Goal: Information Seeking & Learning: Learn about a topic

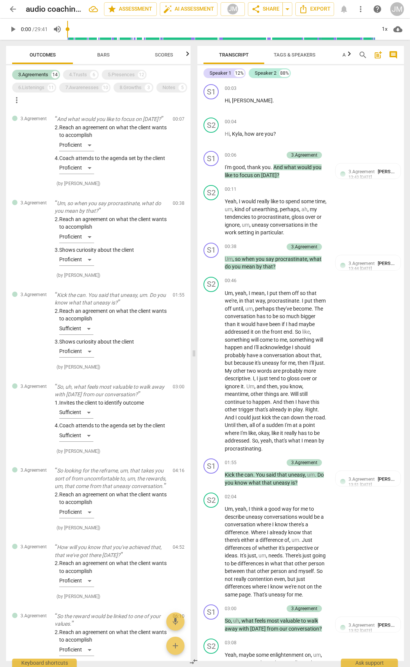
scroll to position [2412, 0]
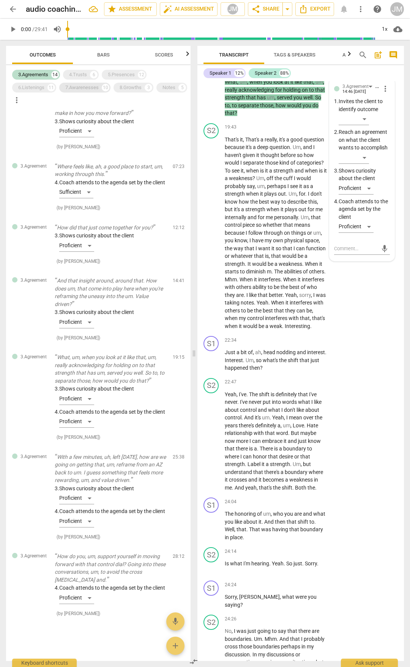
click at [90, 88] on div "7.Awarenesses" at bounding box center [81, 88] width 33 height 8
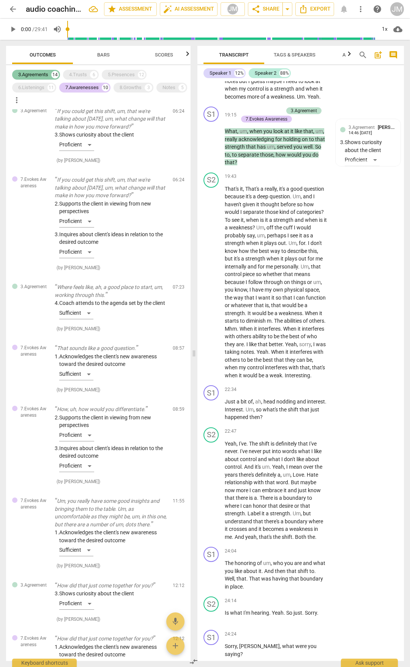
scroll to position [2444, 0]
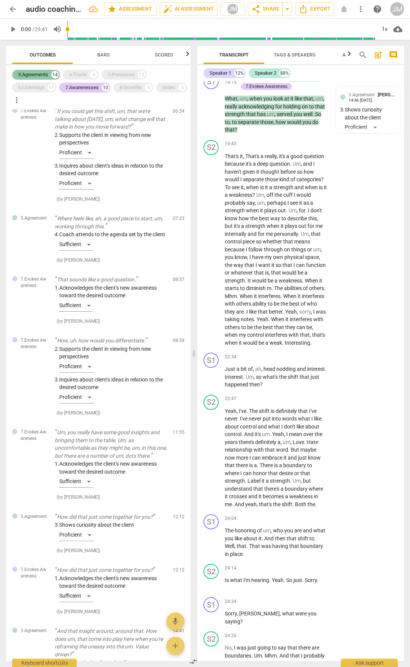
click at [34, 74] on div "3.Agreements" at bounding box center [33, 75] width 30 height 8
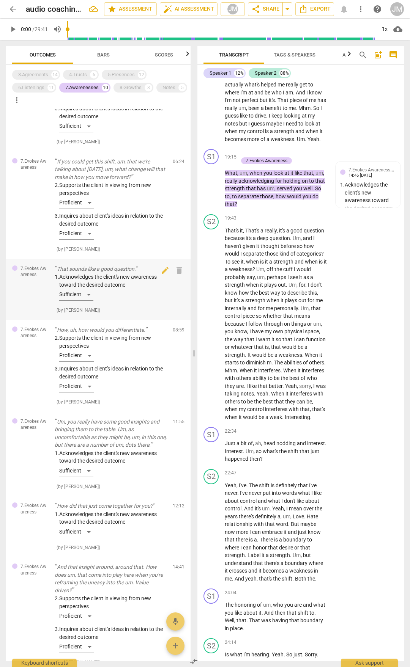
scroll to position [0, 0]
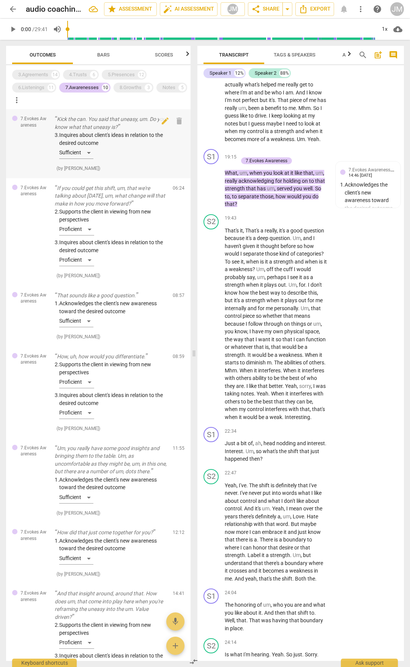
click at [121, 122] on p "Kick the can. You said that uneasy, um. Do you know what that uneasy is?" at bounding box center [111, 123] width 112 height 16
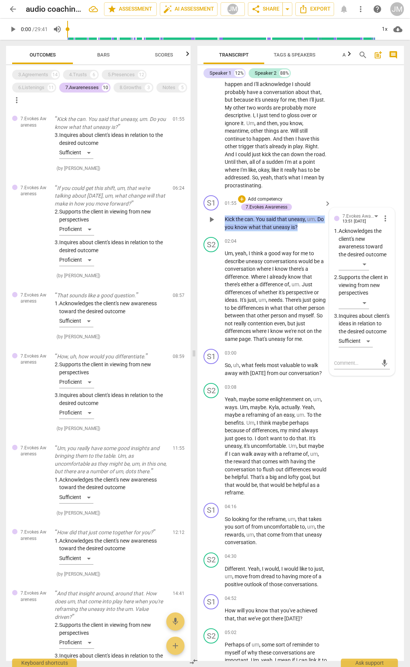
drag, startPoint x: 225, startPoint y: 219, endPoint x: 297, endPoint y: 227, distance: 72.6
click at [297, 227] on p "Kick the can . You said that uneasy , um . Do you know what that uneasy is ?" at bounding box center [276, 223] width 102 height 16
click at [71, 186] on p "If you could get this shift, um, that we're talking about [DATE], um, what chan…" at bounding box center [111, 196] width 112 height 24
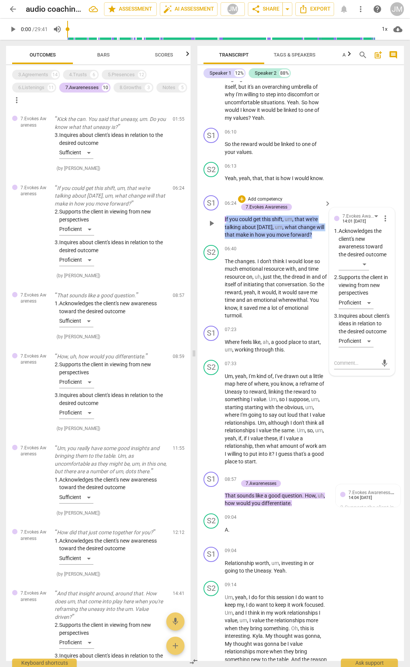
drag, startPoint x: 226, startPoint y: 216, endPoint x: 332, endPoint y: 234, distance: 107.4
click at [332, 234] on div "S1 play_arrow pause 06:24 + Add competency 7.Evokes Awareness keyboard_arrow_ri…" at bounding box center [300, 217] width 206 height 50
click at [245, 222] on p "If you could get this shift , um , that we're talking about [DATE] , um , what …" at bounding box center [276, 227] width 102 height 24
drag, startPoint x: 225, startPoint y: 217, endPoint x: 312, endPoint y: 237, distance: 89.5
click at [312, 237] on p "If you could get this shift , um , that we're talking about [DATE] , um , what …" at bounding box center [276, 227] width 102 height 24
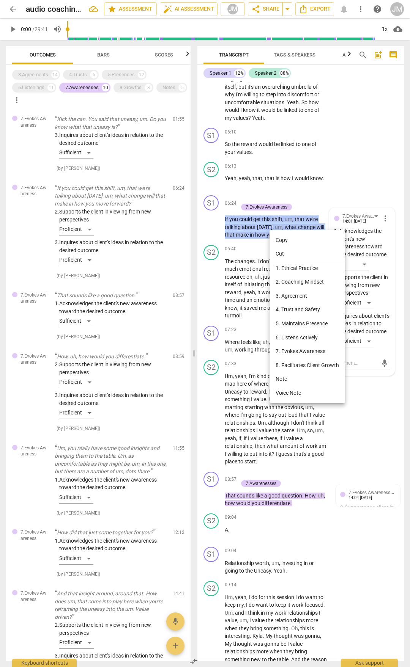
click at [283, 241] on li "Copy" at bounding box center [306, 240] width 75 height 14
copy p "If you could get this shift , um , that we're talking about [DATE] , um , what …"
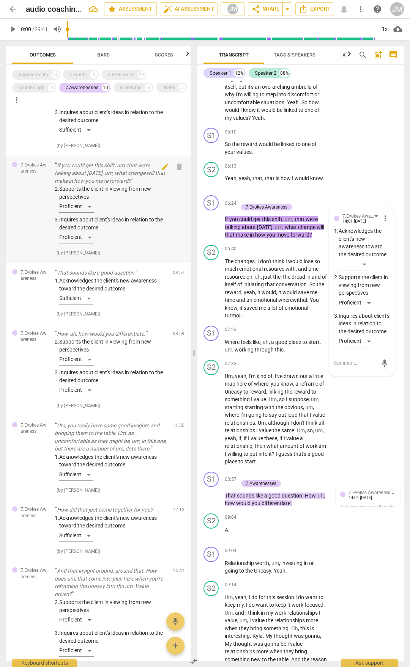
scroll to position [76, 0]
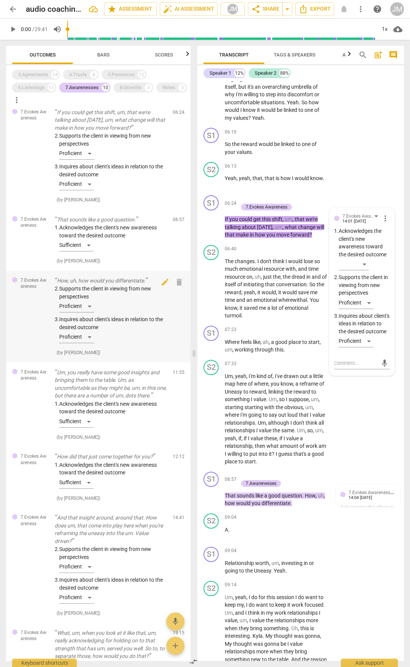
click at [124, 278] on p "How, uh, how would you differentiate." at bounding box center [111, 281] width 112 height 8
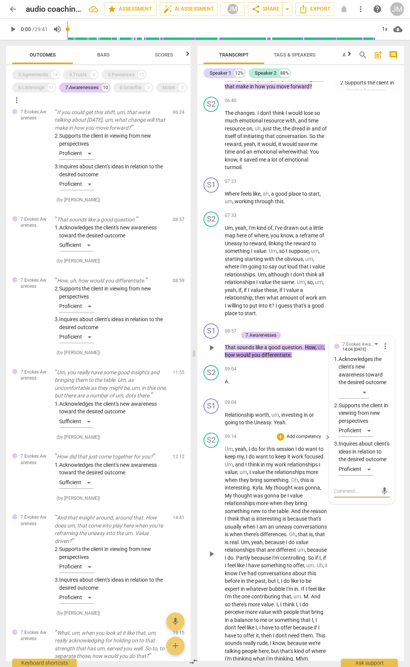
scroll to position [1028, 0]
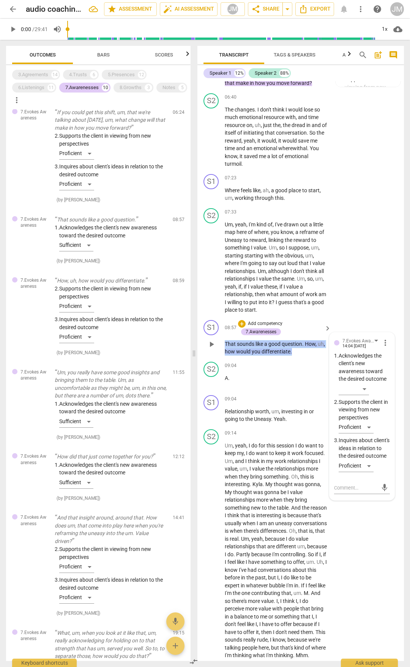
drag, startPoint x: 225, startPoint y: 344, endPoint x: 292, endPoint y: 354, distance: 67.9
click at [292, 354] on p "That sounds like a good question . How , uh , how would you differentiate ." at bounding box center [276, 348] width 102 height 16
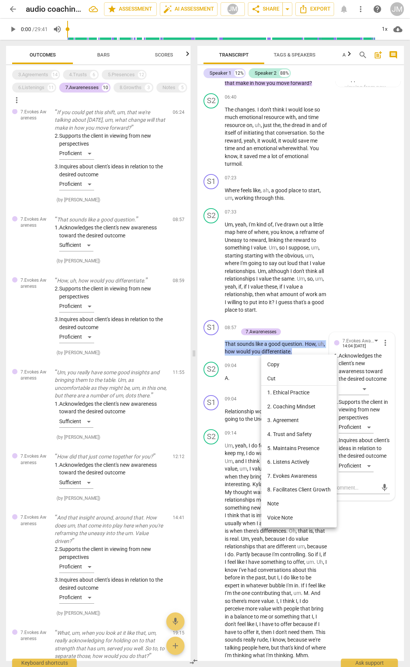
click at [272, 363] on li "Copy" at bounding box center [298, 365] width 75 height 14
copy p "That sounds like a good question . How , uh , how would you differentiate ."
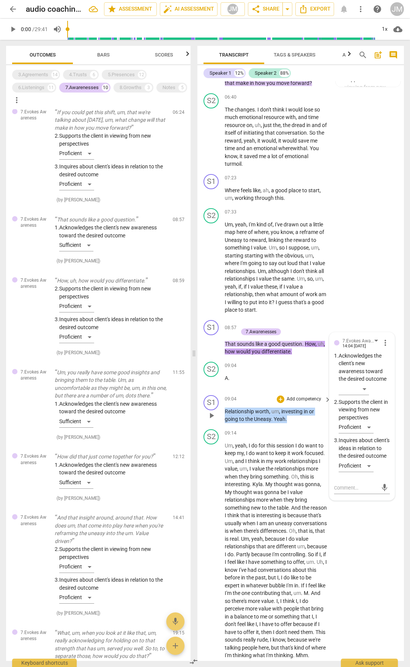
drag, startPoint x: 283, startPoint y: 418, endPoint x: 222, endPoint y: 412, distance: 61.4
click at [222, 412] on div "S1 play_arrow pause 09:04 + Add competency keyboard_arrow_right Relationship wo…" at bounding box center [300, 409] width 206 height 34
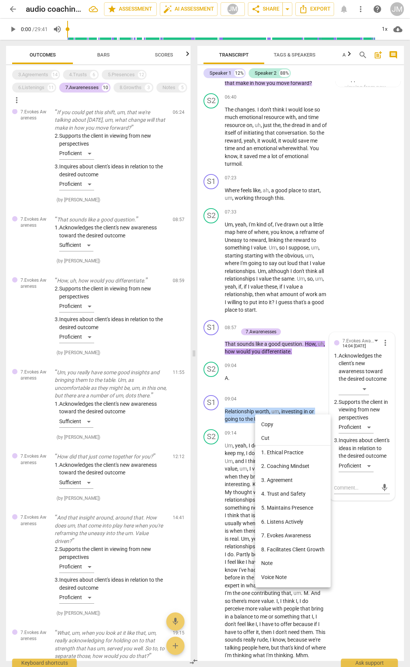
click at [260, 423] on li "Copy" at bounding box center [292, 425] width 75 height 14
copy p "Relationship worth , um , investing in or going to the Uneasy . Yeah ."
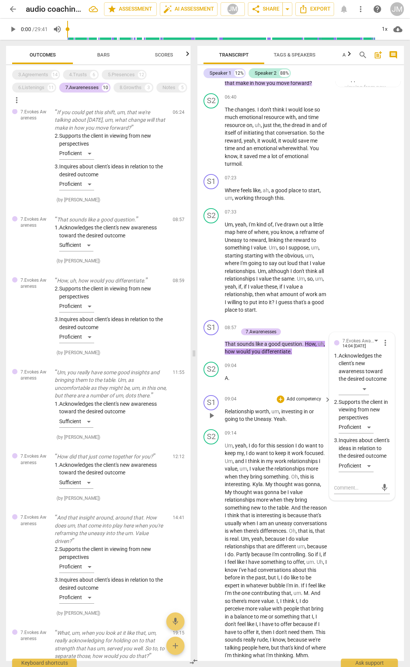
click at [231, 409] on span "Relationship" at bounding box center [240, 412] width 30 height 6
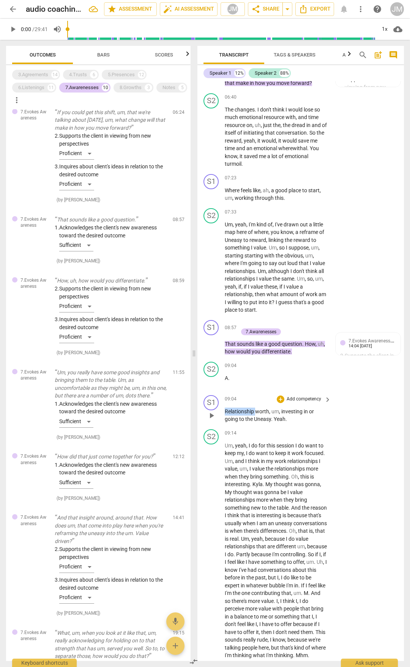
click at [231, 409] on span "Relationship" at bounding box center [240, 412] width 30 height 6
click at [213, 415] on span "pause" at bounding box center [211, 415] width 9 height 9
click at [208, 417] on span "play_arrow" at bounding box center [211, 415] width 9 height 9
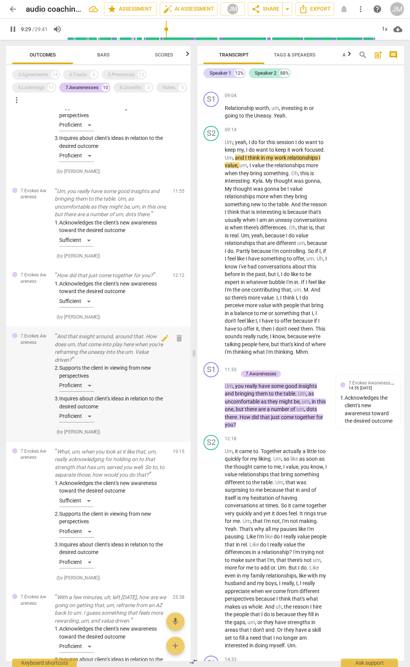
scroll to position [266, 0]
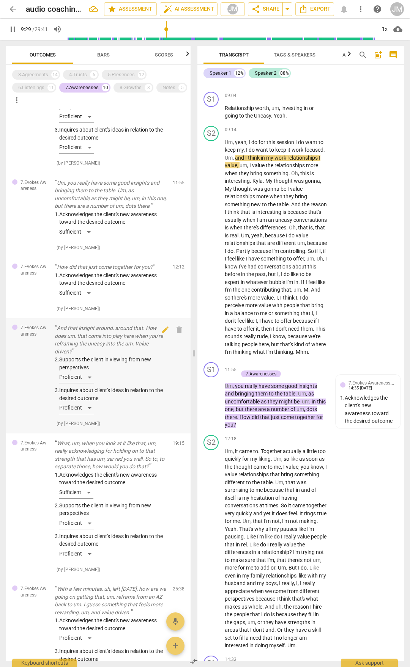
drag, startPoint x: 110, startPoint y: 329, endPoint x: 124, endPoint y: 329, distance: 14.8
click at [110, 329] on p "And that insight around, around that. How does um, that come into play here whe…" at bounding box center [111, 339] width 112 height 31
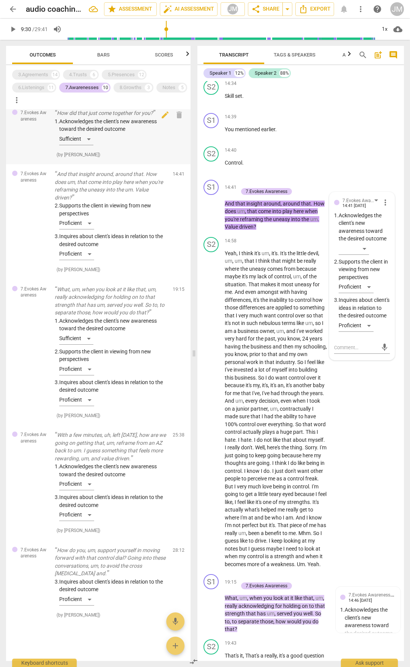
scroll to position [422, 0]
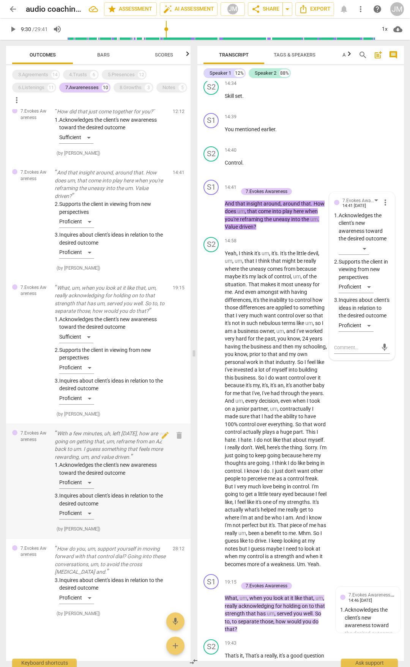
click at [123, 434] on p "With a few minutes, uh, left [DATE], how are we going on getting that, um, refr…" at bounding box center [111, 445] width 112 height 31
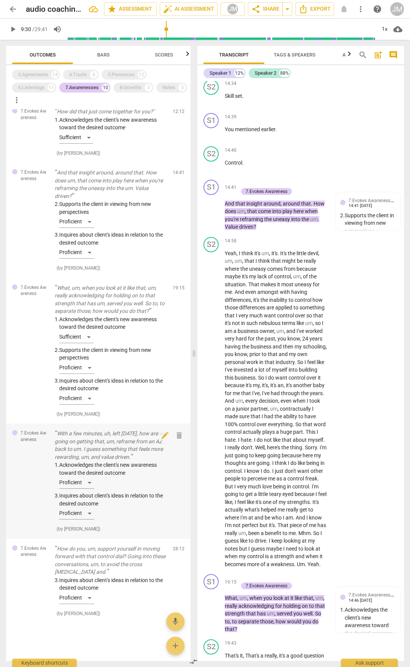
scroll to position [3074, 0]
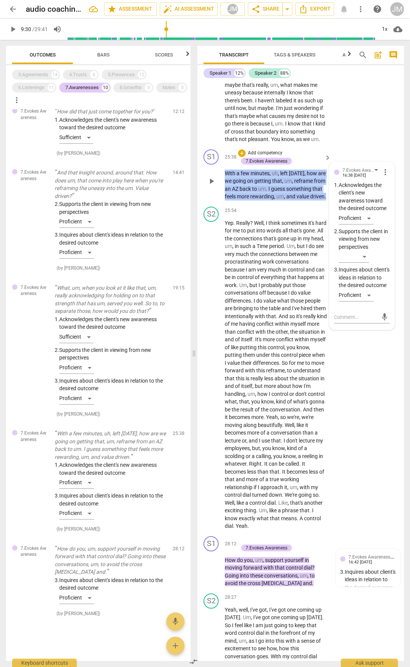
drag, startPoint x: 226, startPoint y: 217, endPoint x: 238, endPoint y: 240, distance: 25.3
click at [242, 201] on p "With a few minutes , uh , left [DATE] , how are we going on getting that , um ,…" at bounding box center [276, 185] width 102 height 31
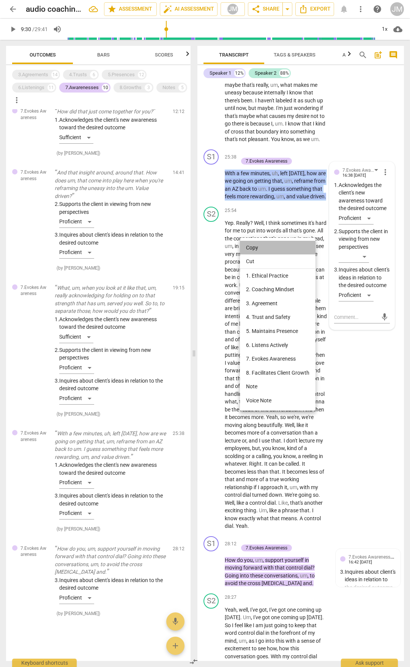
click at [253, 244] on li "Copy" at bounding box center [277, 248] width 75 height 14
copy p "With a few minutes , uh , left [DATE] , how are we going on getting that , um ,…"
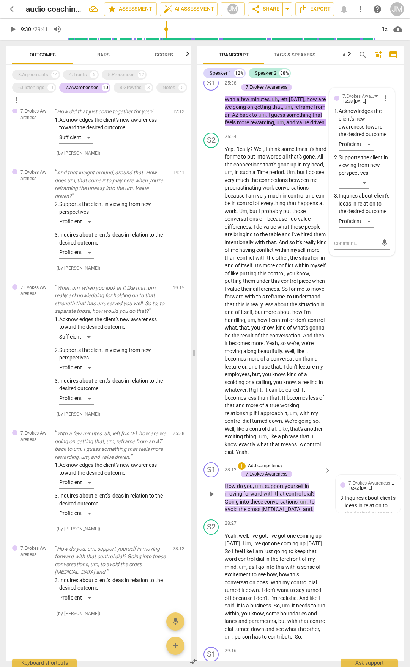
scroll to position [3263, 0]
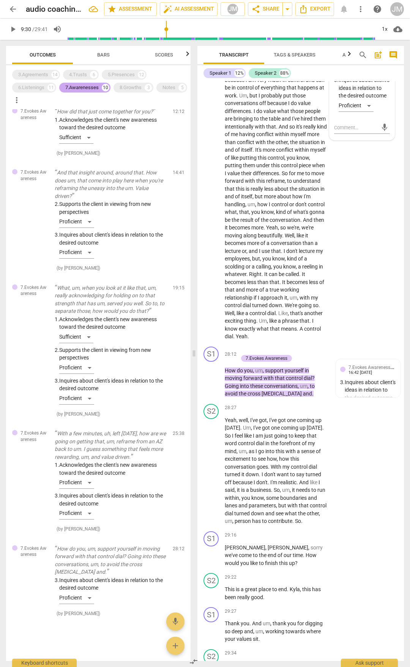
click at [68, 74] on div "4.Trusts 6" at bounding box center [81, 75] width 36 height 10
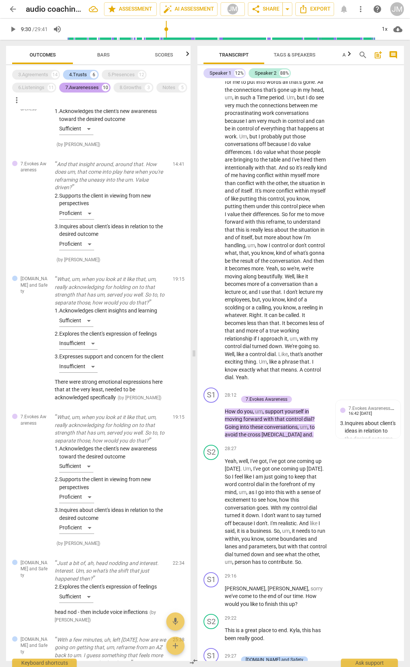
click at [79, 87] on div "7.Awarenesses" at bounding box center [81, 88] width 33 height 8
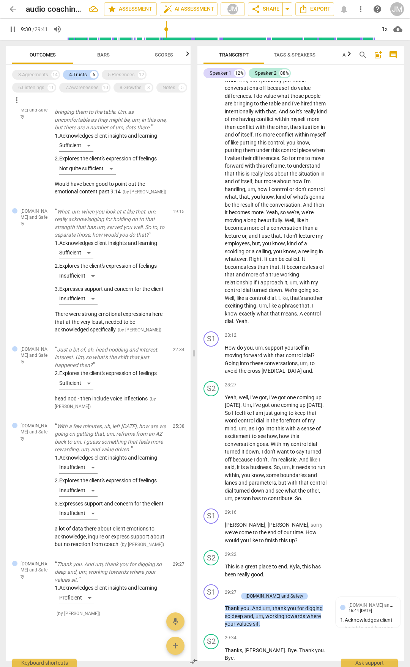
scroll to position [3216, 0]
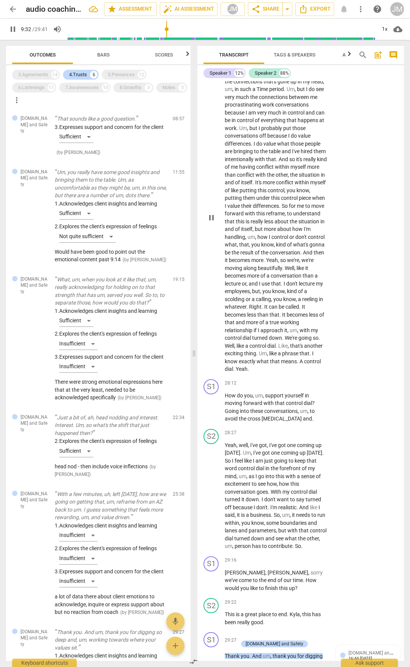
click at [211, 224] on button "pause" at bounding box center [211, 218] width 12 height 12
click at [80, 200] on p "Um, you really have some good insights and bringing them to the table. Um, as u…" at bounding box center [111, 184] width 112 height 31
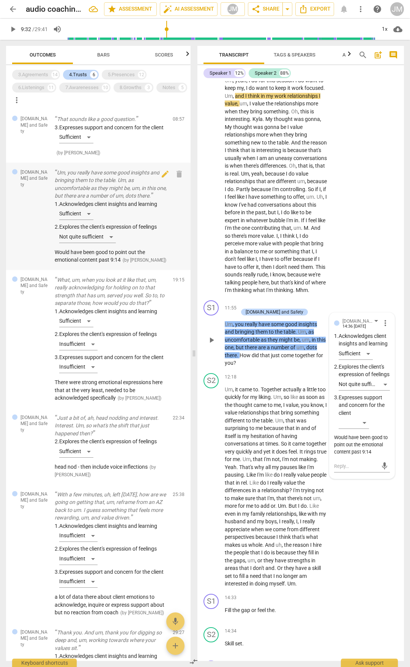
scroll to position [1348, 0]
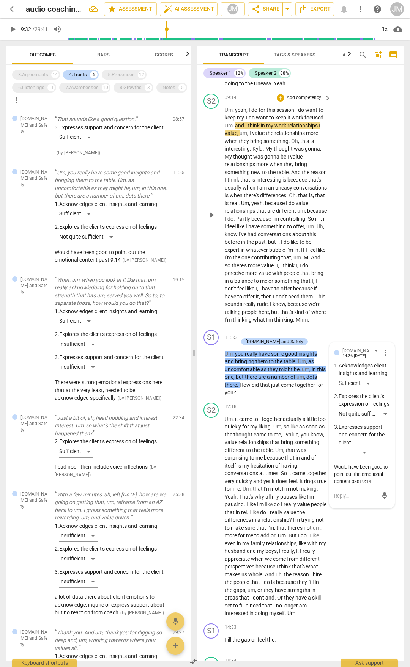
click at [270, 109] on span "this" at bounding box center [271, 110] width 10 height 6
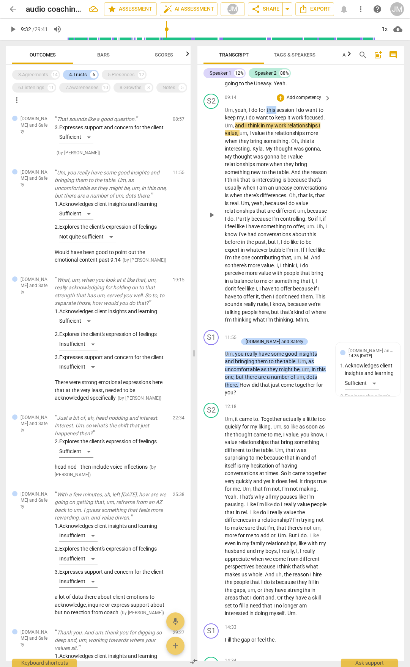
click at [270, 109] on span "this" at bounding box center [271, 110] width 10 height 6
click at [291, 144] on span "Oh" at bounding box center [294, 141] width 7 height 6
click at [209, 216] on span "pause" at bounding box center [211, 215] width 9 height 9
click at [291, 144] on span "Oh" at bounding box center [294, 141] width 7 height 6
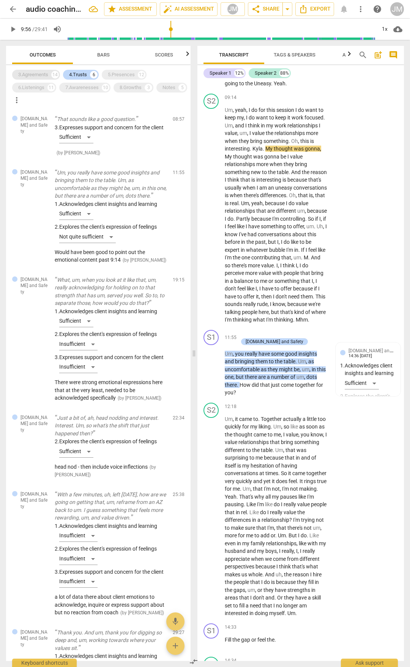
click at [39, 74] on div "3.Agreements" at bounding box center [33, 75] width 30 height 8
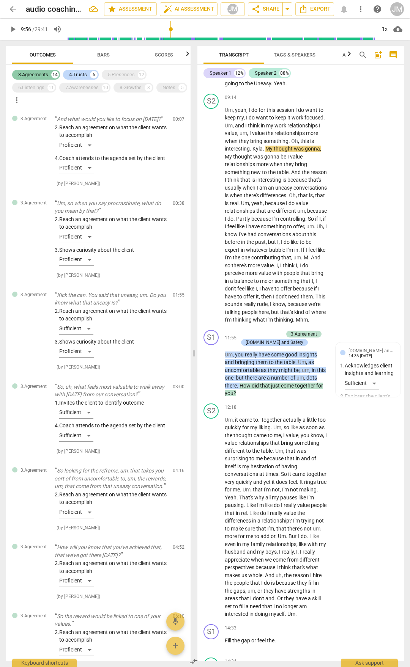
scroll to position [1417, 0]
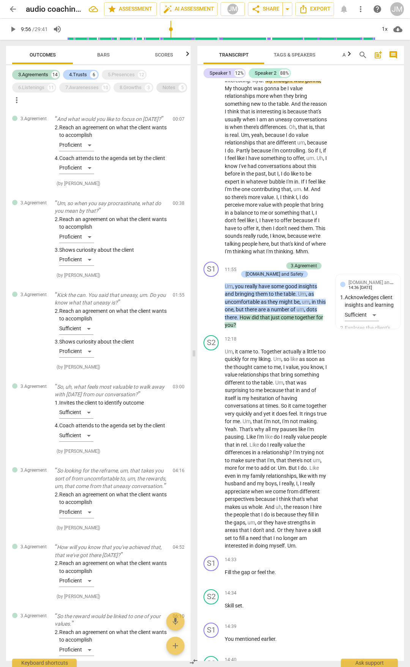
click at [162, 91] on div "Notes" at bounding box center [168, 88] width 13 height 8
click at [33, 89] on div "6.Listenings" at bounding box center [31, 88] width 26 height 8
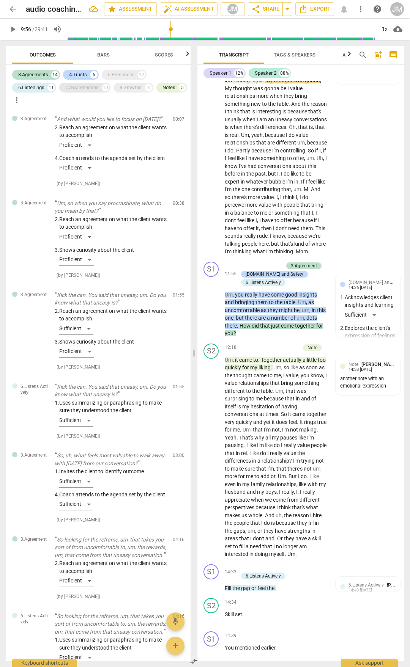
click at [99, 84] on div "7.Awarenesses" at bounding box center [81, 88] width 33 height 8
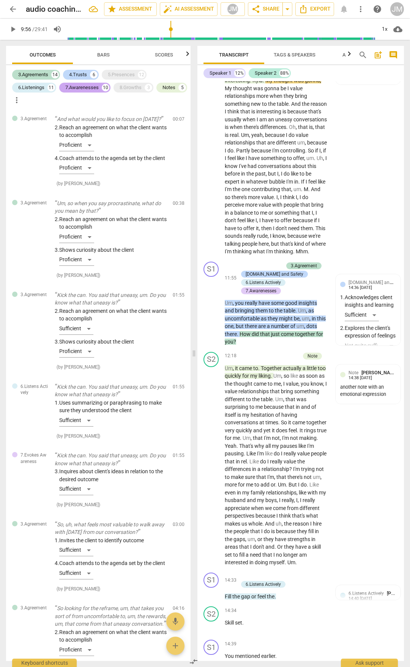
click at [102, 87] on div "10" at bounding box center [106, 88] width 8 height 8
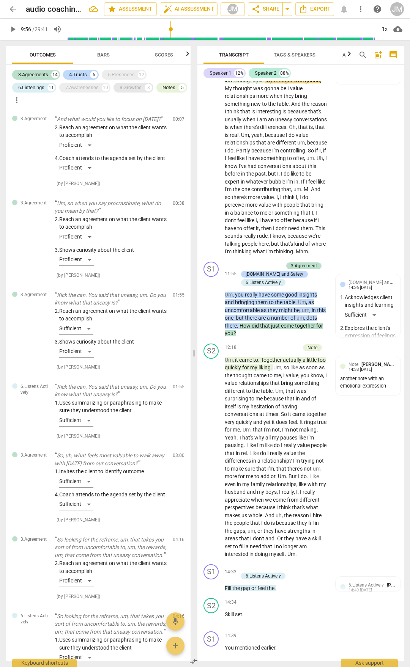
click at [135, 86] on div "8.Growths" at bounding box center [131, 88] width 22 height 8
click at [122, 71] on div "5.Presences" at bounding box center [121, 75] width 27 height 8
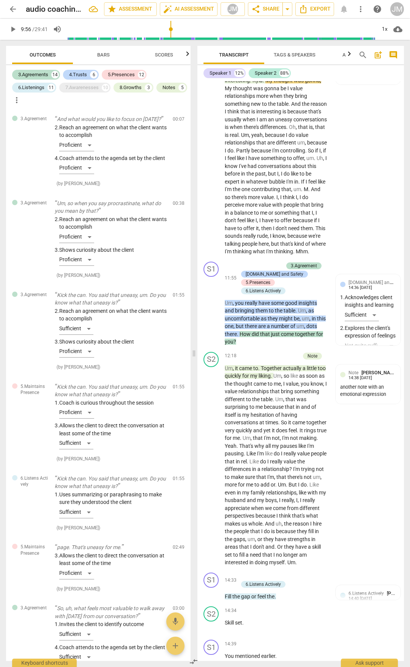
click at [90, 93] on div "3.Agreements 14 4.Trusts 6 5.Presences 12 6.Listenings 11 7.Awarenesses 10 8.Gr…" at bounding box center [101, 87] width 178 height 38
click at [89, 87] on div "7.Awarenesses" at bounding box center [81, 88] width 33 height 8
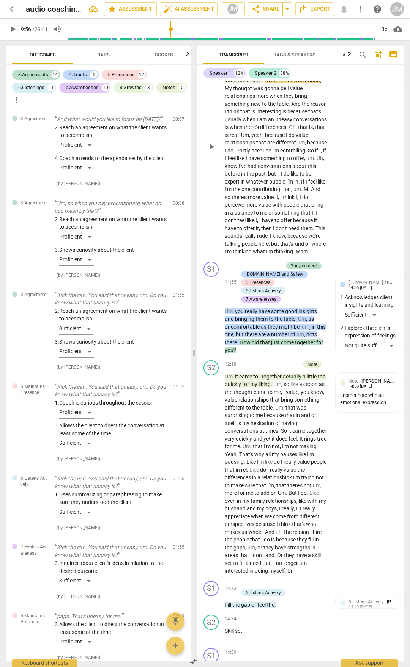
click at [376, 184] on div "S2 play_arrow pause 09:14 + Add competency Note keyboard_arrow_right Um , yeah …" at bounding box center [300, 140] width 206 height 236
click at [291, 76] on span "Oh" at bounding box center [294, 73] width 7 height 6
drag, startPoint x: 252, startPoint y: 146, endPoint x: 316, endPoint y: 172, distance: 68.6
click at [316, 172] on p "Um , yeah , I do for this session I do want to keep my , I do want to keep it w…" at bounding box center [276, 147] width 102 height 218
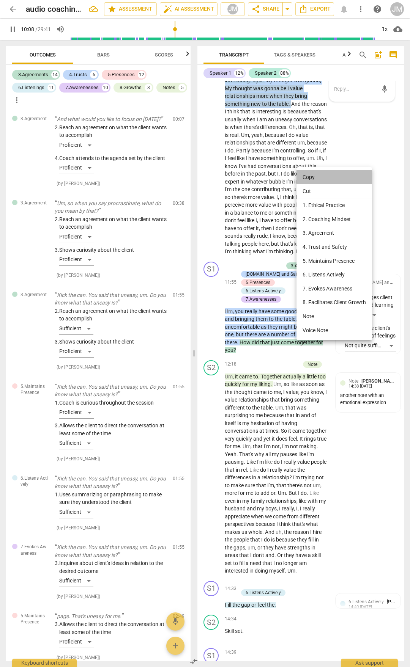
click at [304, 176] on li "Copy" at bounding box center [333, 177] width 75 height 14
copy p "Oh , this is interesting . [GEOGRAPHIC_DATA] . My thought was gonna , My though…"
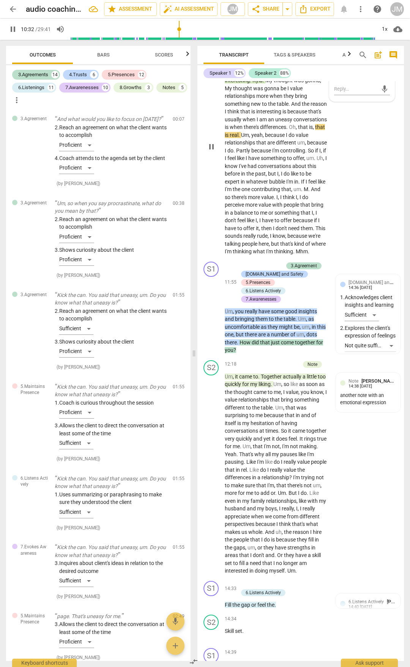
click at [214, 151] on span "pause" at bounding box center [211, 146] width 9 height 9
click at [156, 93] on div "Notes 5" at bounding box center [171, 88] width 31 height 10
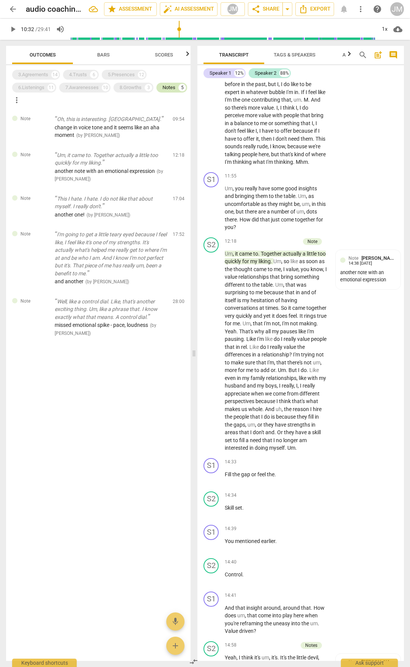
scroll to position [1341, 0]
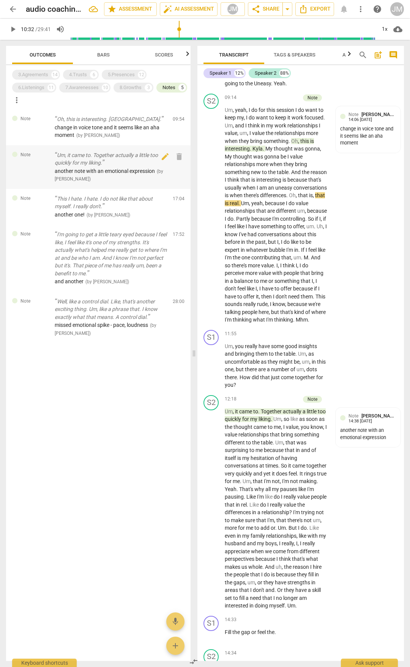
click at [134, 172] on span "another note with an emotional expression" at bounding box center [105, 171] width 100 height 6
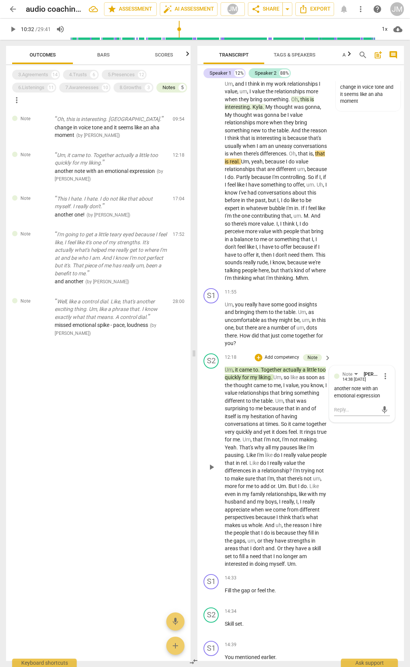
scroll to position [1455, 0]
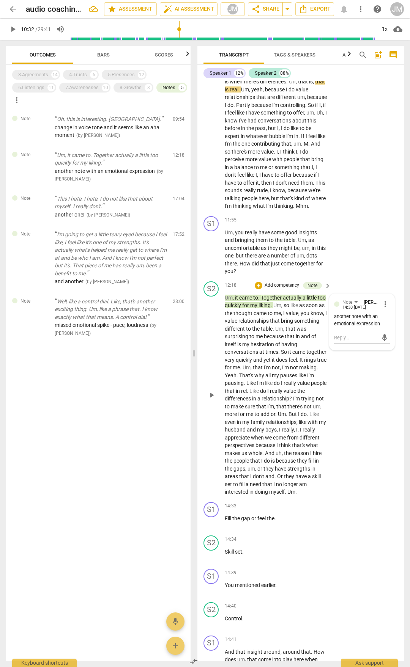
click at [255, 301] on span "to" at bounding box center [255, 298] width 5 height 6
drag, startPoint x: 226, startPoint y: 304, endPoint x: 281, endPoint y: 310, distance: 55.8
click at [281, 310] on p "Um , it came to . Together actually a little too quickly for my liking . Um , s…" at bounding box center [276, 395] width 102 height 202
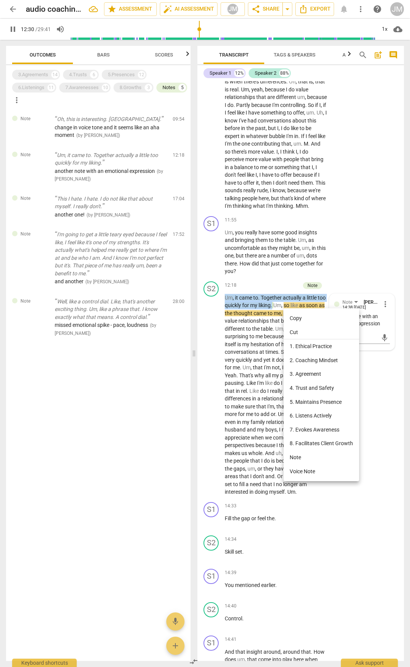
click at [291, 316] on li "Copy" at bounding box center [320, 318] width 75 height 14
copy p "Um , it came to . Together actually a little too quickly for my liking ."
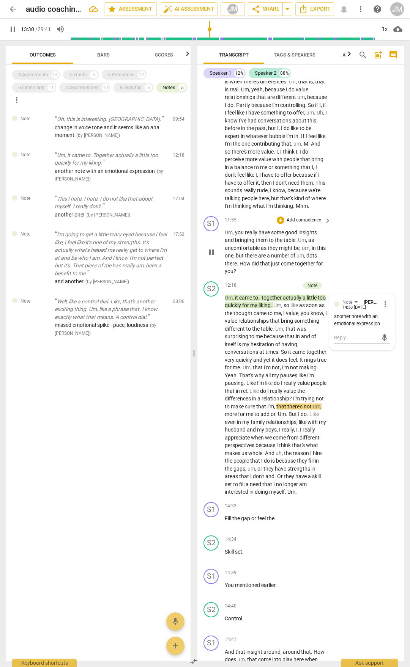
click at [213, 257] on span "pause" at bounding box center [211, 252] width 9 height 9
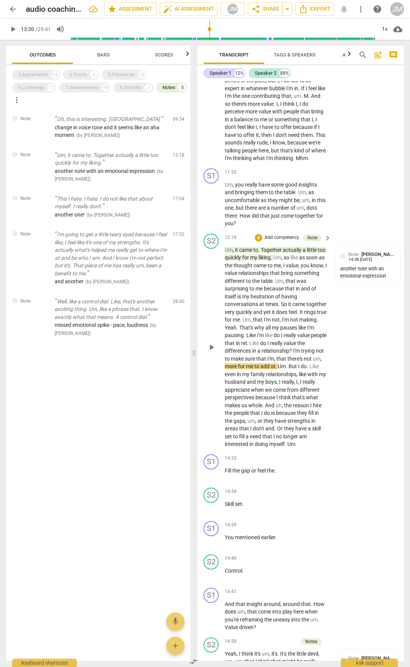
scroll to position [1568, 0]
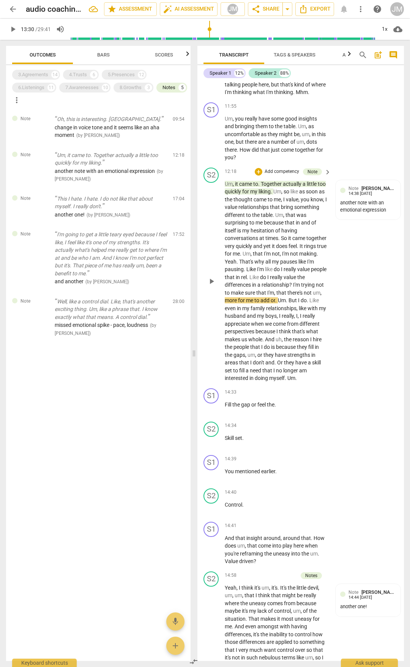
click at [318, 385] on div "S2 play_arrow pause 12:18 + Add competency Note keyboard_arrow_right Um , it ca…" at bounding box center [300, 275] width 206 height 221
click at [104, 201] on p "This I hate. I hate. I do not like that about myself. I really don't." at bounding box center [111, 203] width 112 height 16
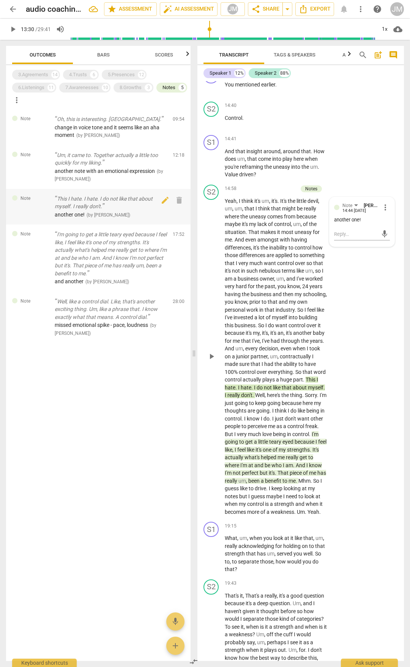
scroll to position [1958, 0]
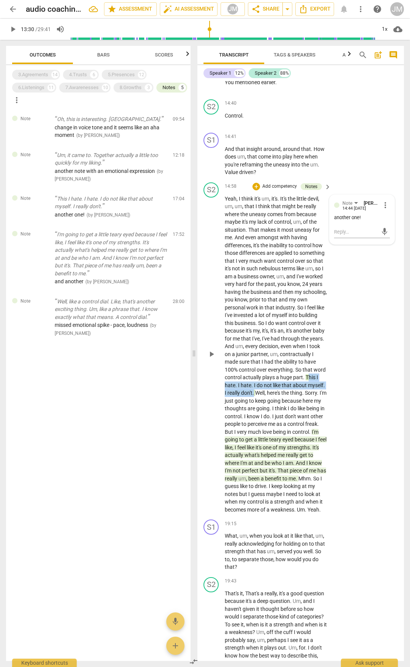
drag, startPoint x: 269, startPoint y: 399, endPoint x: 318, endPoint y: 408, distance: 49.0
click at [318, 408] on p "Yeah , I think it's um , it's . It's the little devil , um , um , that I think …" at bounding box center [276, 354] width 102 height 319
click at [316, 381] on span "I" at bounding box center [317, 377] width 2 height 6
drag, startPoint x: 268, startPoint y: 399, endPoint x: 316, endPoint y: 410, distance: 49.4
click at [316, 410] on p "Yeah , I think it's um , it's . It's the little devil , um , um , that I think …" at bounding box center [276, 354] width 102 height 319
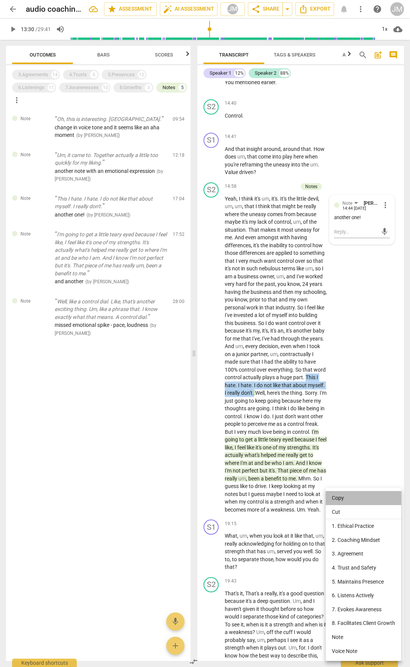
click at [345, 499] on li "Copy" at bounding box center [363, 498] width 75 height 14
copy p "This I hate . I hate . I do not like that about myself . I really don't ."
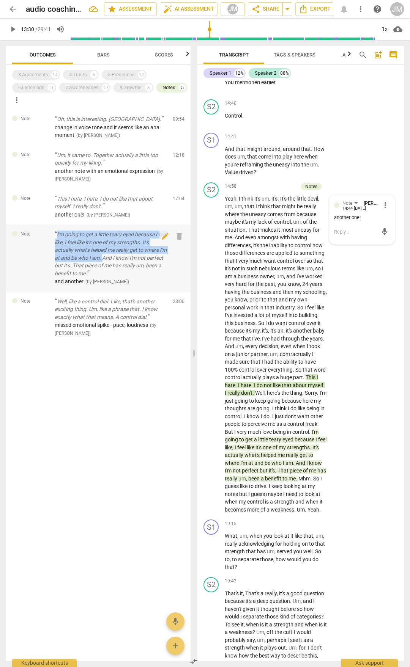
drag, startPoint x: 55, startPoint y: 231, endPoint x: 112, endPoint y: 257, distance: 62.0
click at [112, 257] on p "I'm going to get a little teary eyed because I feel like, I feel like it's one …" at bounding box center [111, 254] width 112 height 47
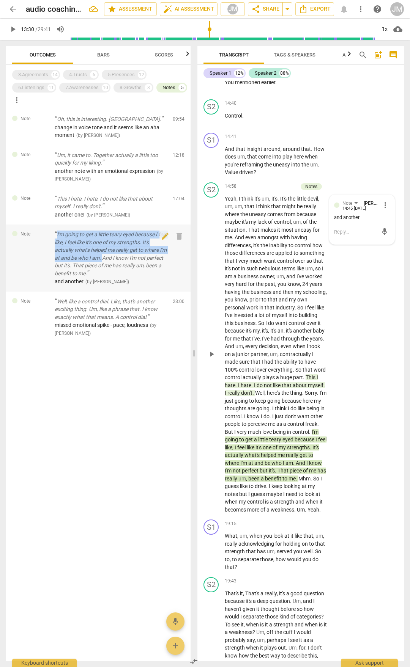
copy p "I'm going to get a little teary eyed because I feel like, I feel like it's one …"
click at [75, 237] on p "I'm going to get a little teary eyed because I feel like, I feel like it's one …" at bounding box center [111, 254] width 112 height 47
drag, startPoint x: 56, startPoint y: 233, endPoint x: 92, endPoint y: 250, distance: 39.6
click at [107, 273] on p "I'm going to get a little teary eyed because I feel like, I feel like it's one …" at bounding box center [111, 254] width 112 height 47
copy p "I'm going to get a little teary eyed because I feel like, I feel like it's one …"
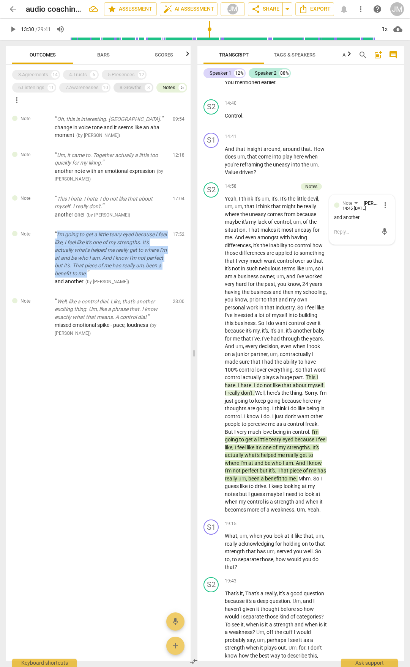
click at [120, 87] on div "8.Growths" at bounding box center [131, 88] width 22 height 8
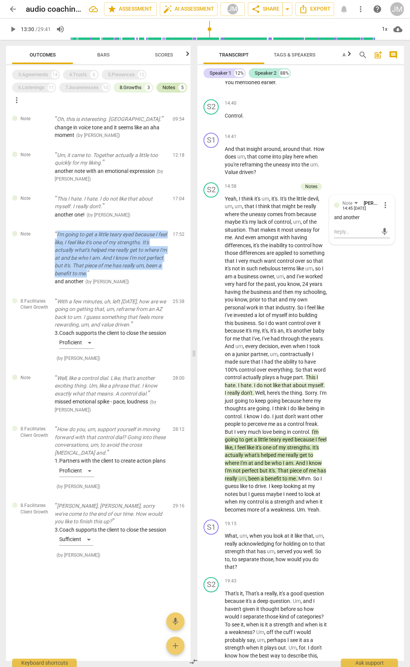
click at [162, 91] on div "Notes" at bounding box center [168, 88] width 13 height 8
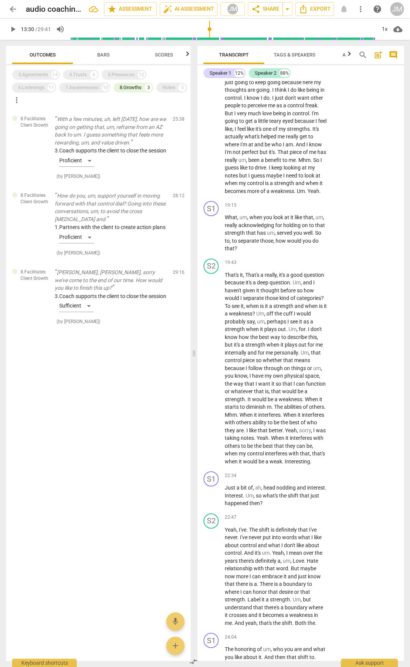
scroll to position [2375, 0]
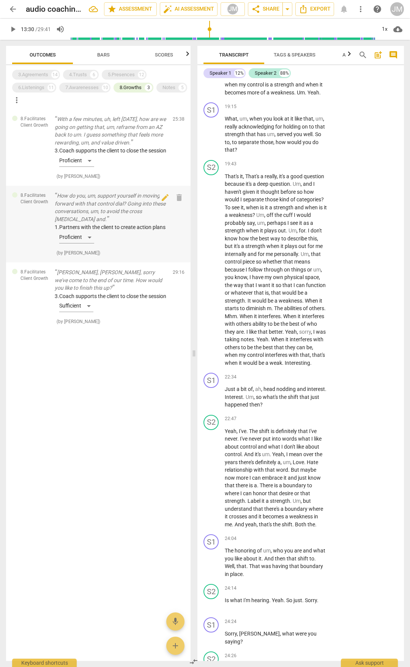
click at [126, 207] on p "How do you, um, support yourself in moving forward with that control dial? Goin…" at bounding box center [111, 207] width 112 height 31
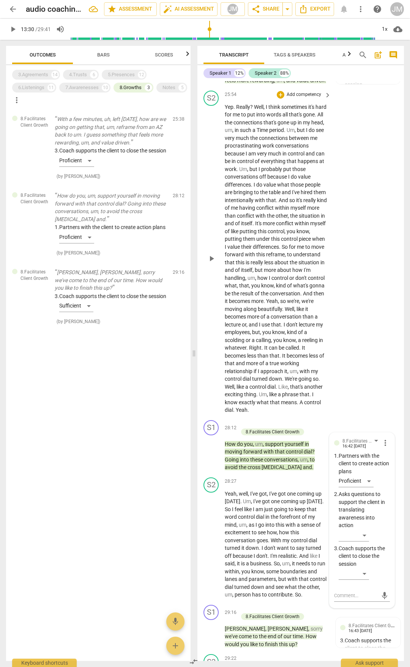
scroll to position [3144, 0]
click at [230, 448] on span "How" at bounding box center [231, 445] width 12 height 6
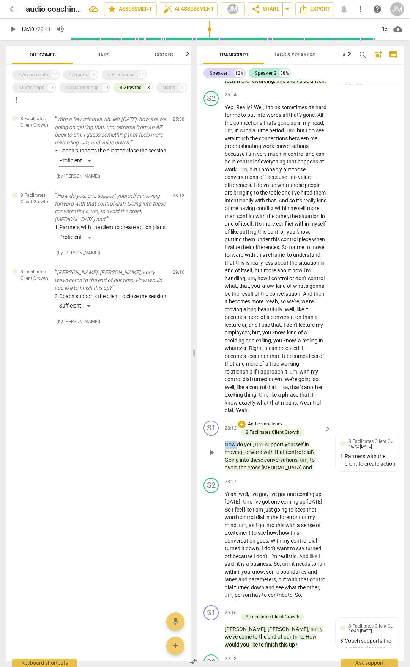
click at [230, 448] on span "How" at bounding box center [231, 445] width 12 height 6
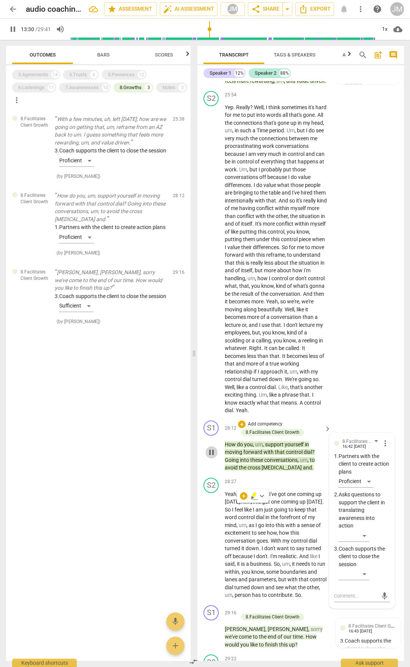
click at [211, 457] on span "pause" at bounding box center [211, 452] width 9 height 9
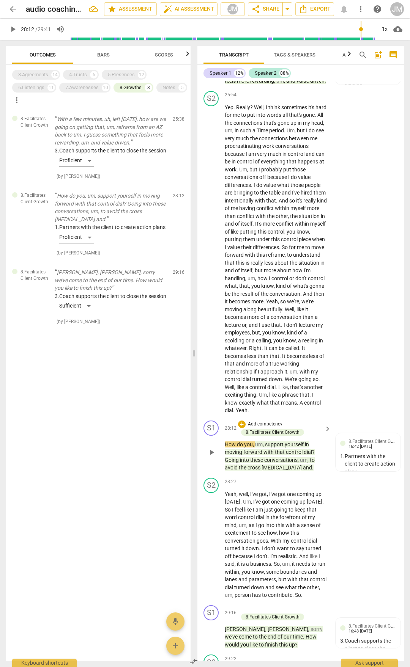
click at [211, 457] on span "play_arrow" at bounding box center [211, 452] width 9 height 9
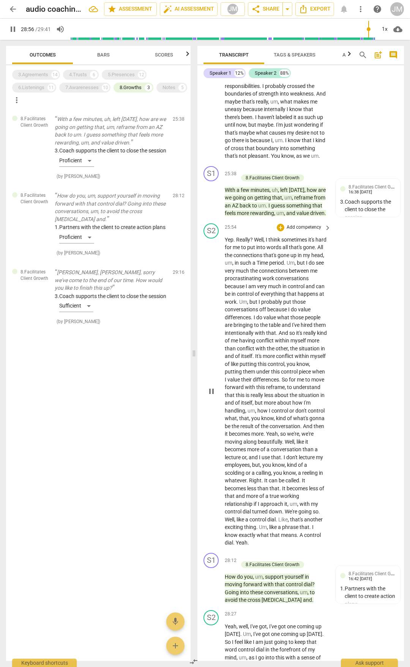
scroll to position [2954, 0]
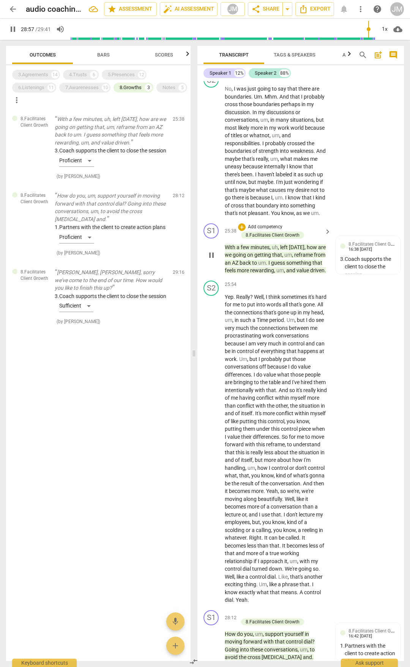
click at [276, 258] on span "that" at bounding box center [277, 255] width 10 height 6
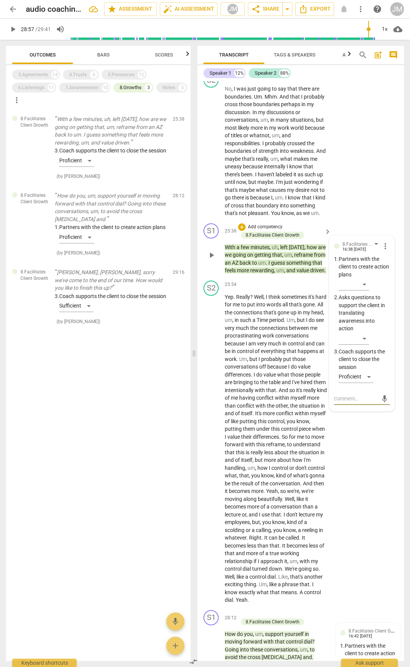
click at [276, 250] on span "uh" at bounding box center [275, 247] width 6 height 6
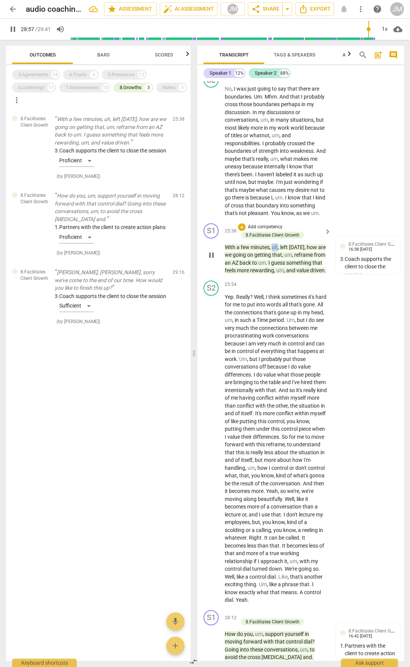
click at [276, 250] on span "uh" at bounding box center [275, 247] width 6 height 6
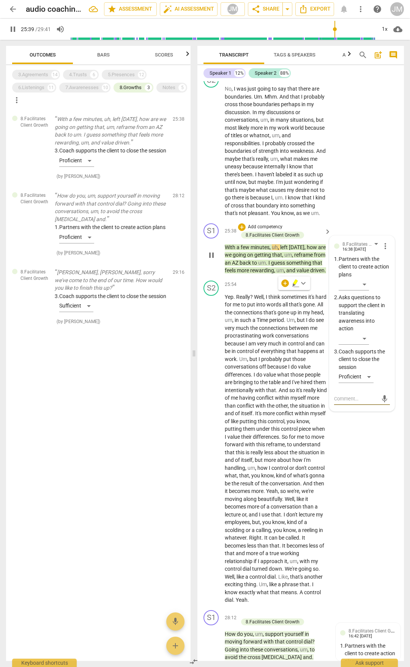
click at [301, 250] on span "[DATE]" at bounding box center [297, 247] width 16 height 6
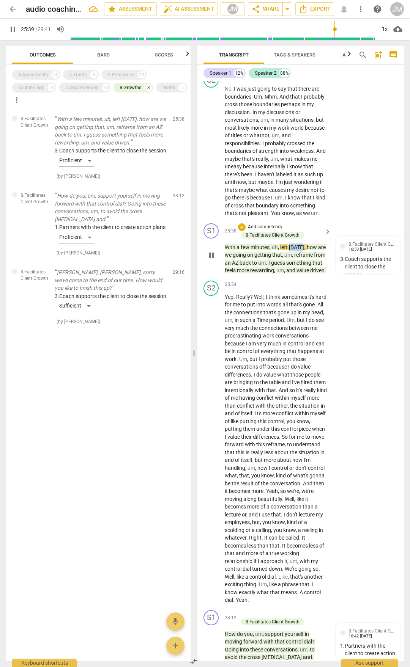
click at [301, 250] on span "[DATE]" at bounding box center [297, 247] width 16 height 6
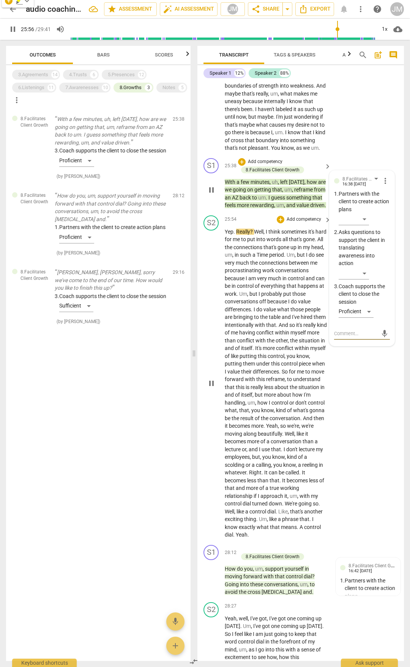
scroll to position [3106, 0]
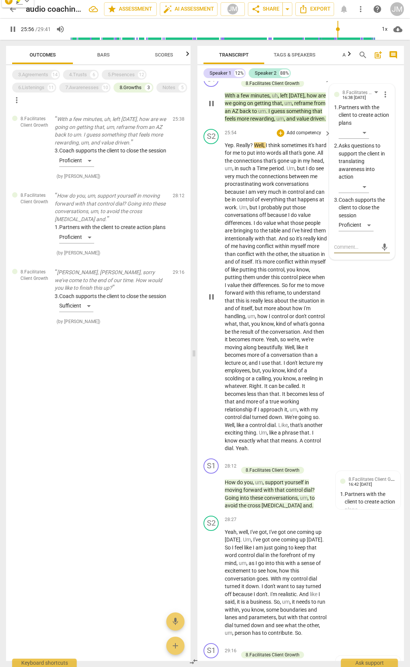
click at [287, 343] on span "we're" at bounding box center [293, 340] width 12 height 6
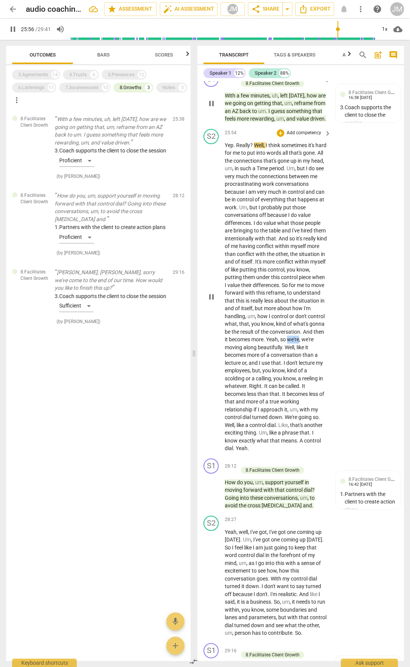
click at [287, 343] on span "we're" at bounding box center [293, 340] width 12 height 6
click at [296, 382] on span "," at bounding box center [297, 379] width 2 height 6
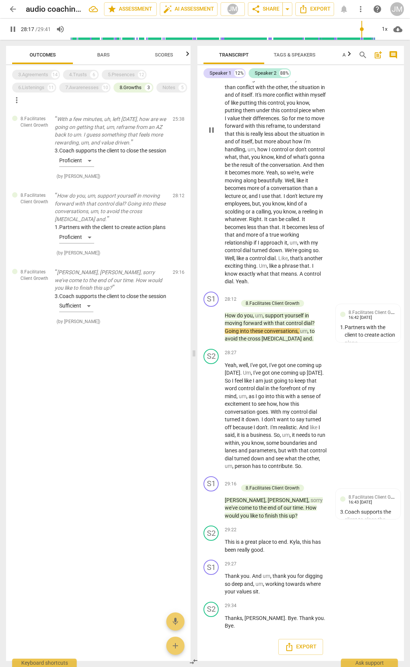
scroll to position [3334, 0]
click at [211, 321] on span "pause" at bounding box center [211, 323] width 9 height 9
type input "1701"
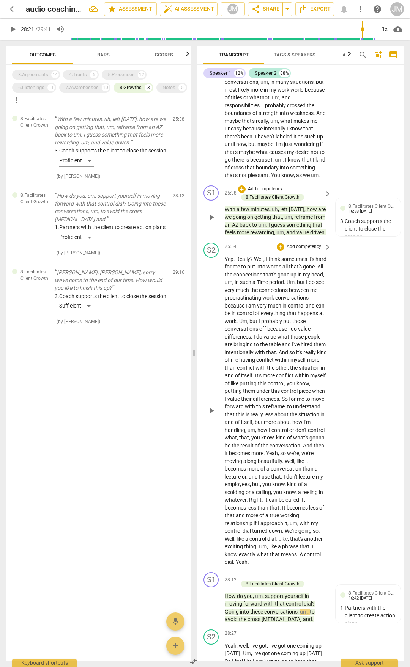
scroll to position [3068, 0]
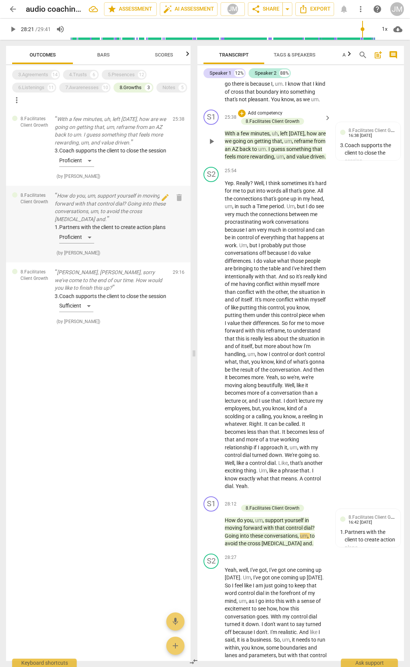
click at [76, 237] on div "1. Partners with the client to create action plans Proficient" at bounding box center [111, 234] width 112 height 23
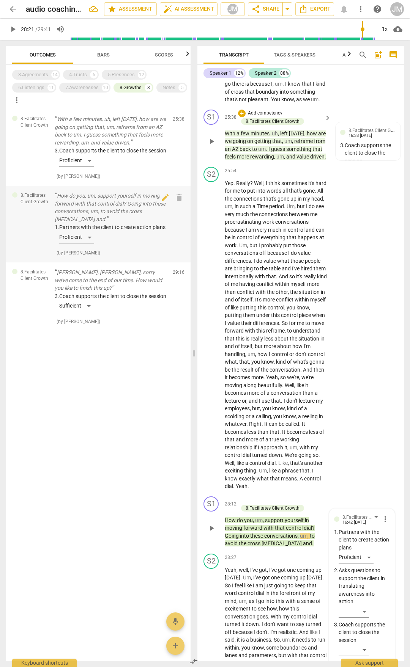
scroll to position [3334, 0]
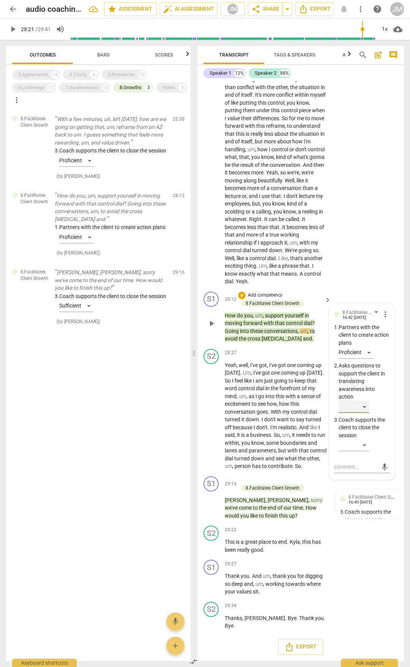
click at [365, 407] on div "​" at bounding box center [353, 407] width 30 height 12
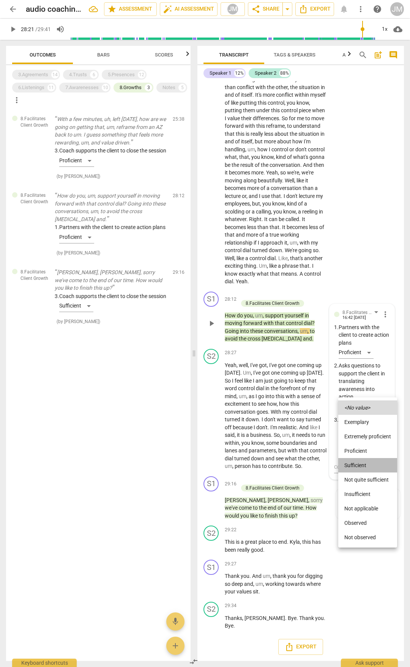
click at [369, 465] on li "Sufficient" at bounding box center [367, 465] width 59 height 14
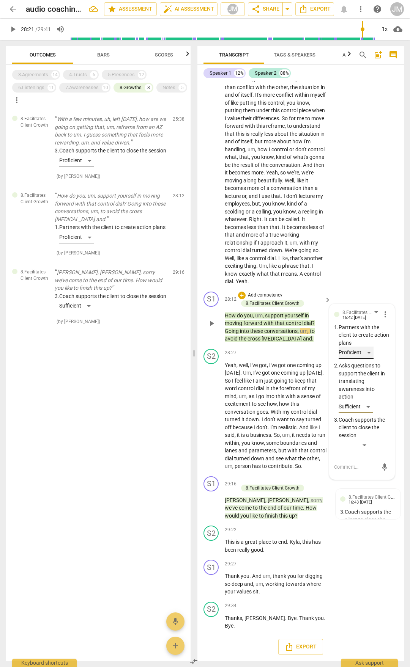
click at [369, 356] on div "Proficient" at bounding box center [355, 353] width 35 height 12
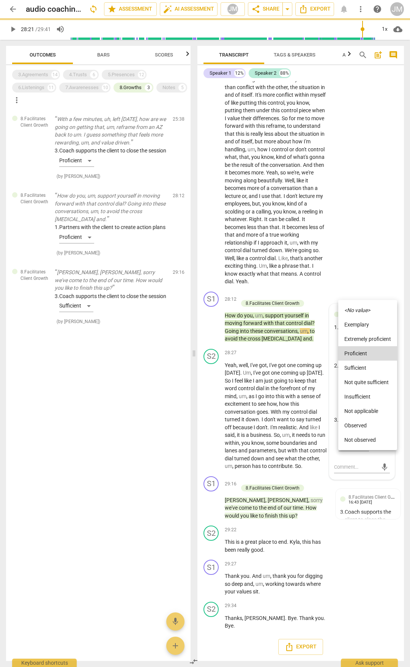
click at [365, 310] on icon "<No value>" at bounding box center [357, 310] width 26 height 5
